Goal: Check status: Check status

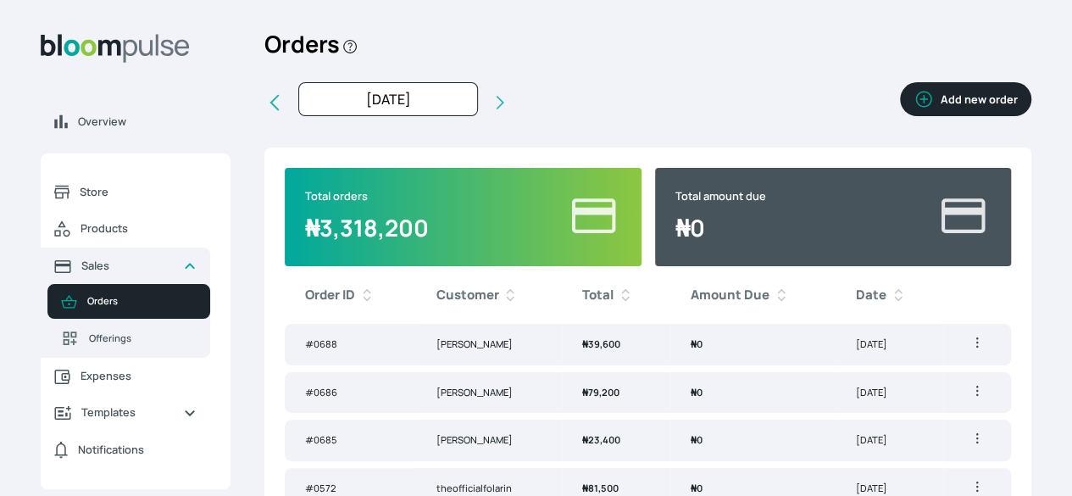
click at [285, 113] on icon at bounding box center [274, 102] width 20 height 20
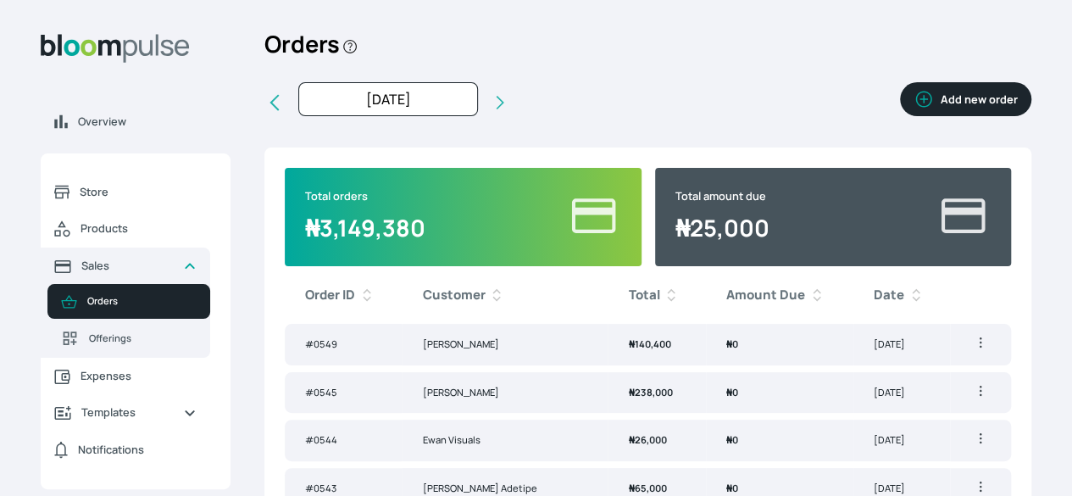
click at [285, 113] on icon at bounding box center [274, 102] width 20 height 20
type input "Dec 2024"
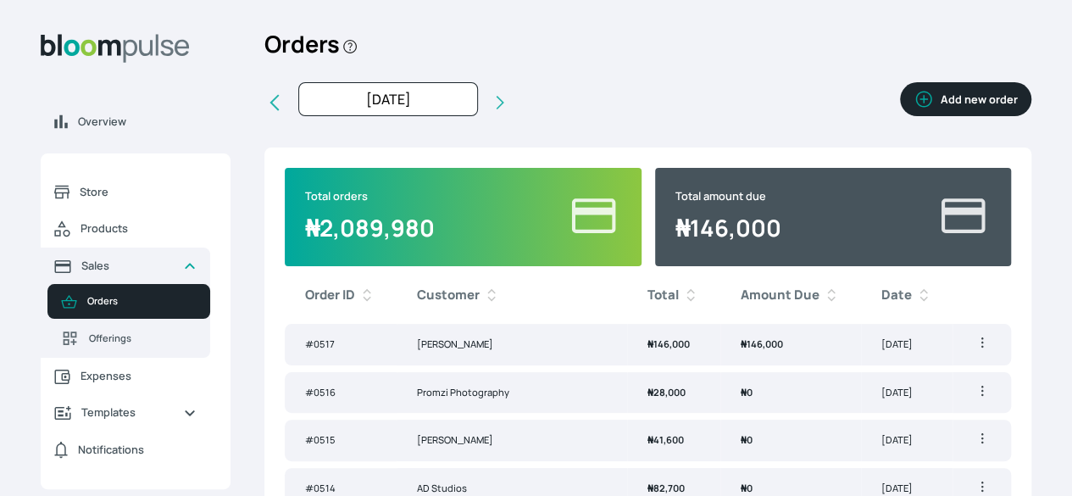
click at [279, 111] on icon at bounding box center [274, 103] width 9 height 16
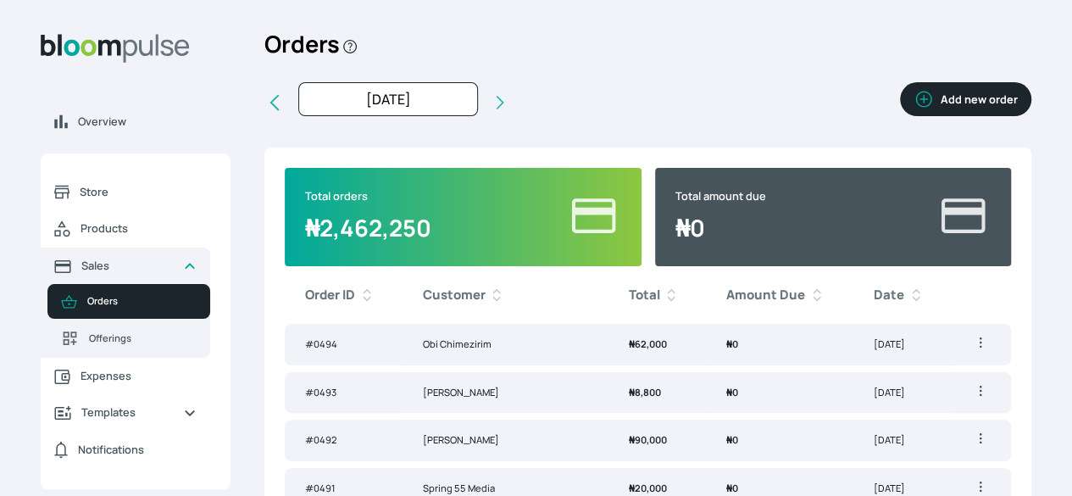
click at [285, 124] on button at bounding box center [274, 103] width 20 height 42
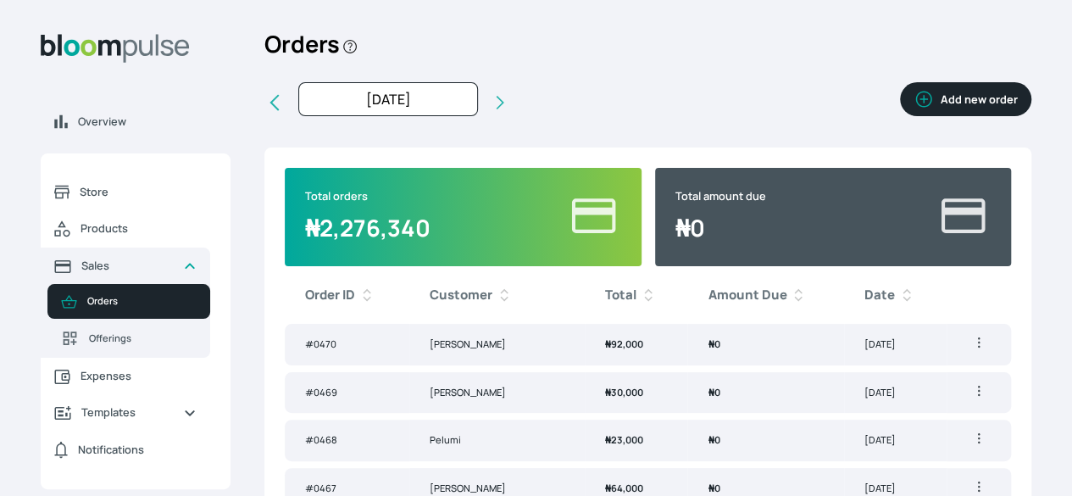
click at [509, 111] on icon at bounding box center [500, 102] width 17 height 17
type input "Nov 2024"
